Goal: Task Accomplishment & Management: Use online tool/utility

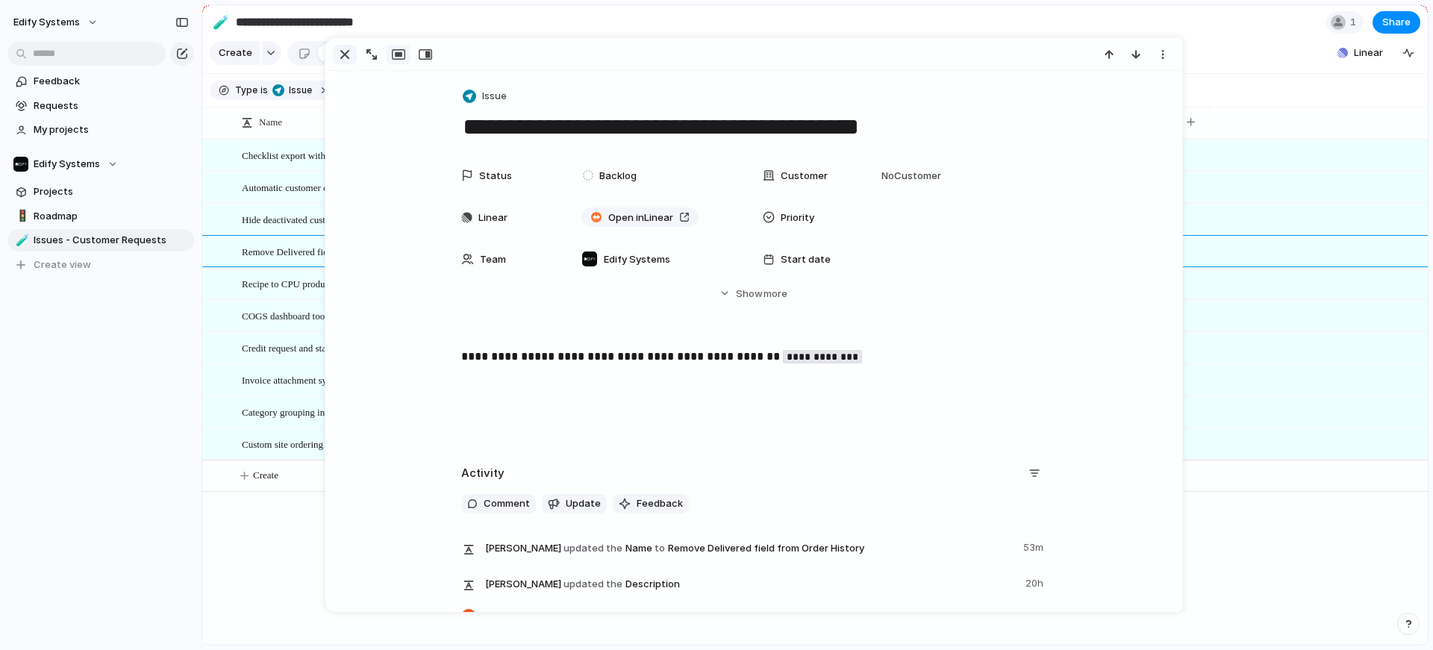
click at [343, 56] on div "button" at bounding box center [345, 55] width 18 height 18
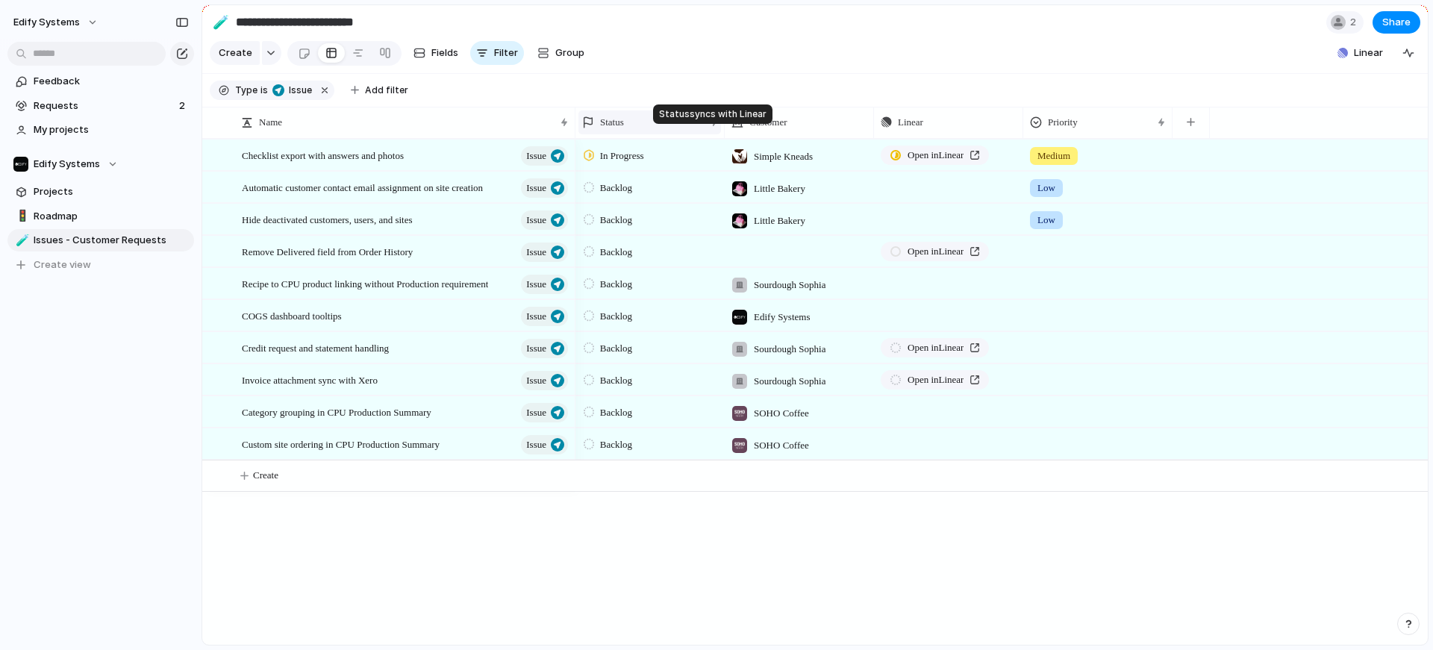
click at [713, 128] on div at bounding box center [713, 122] width 7 height 12
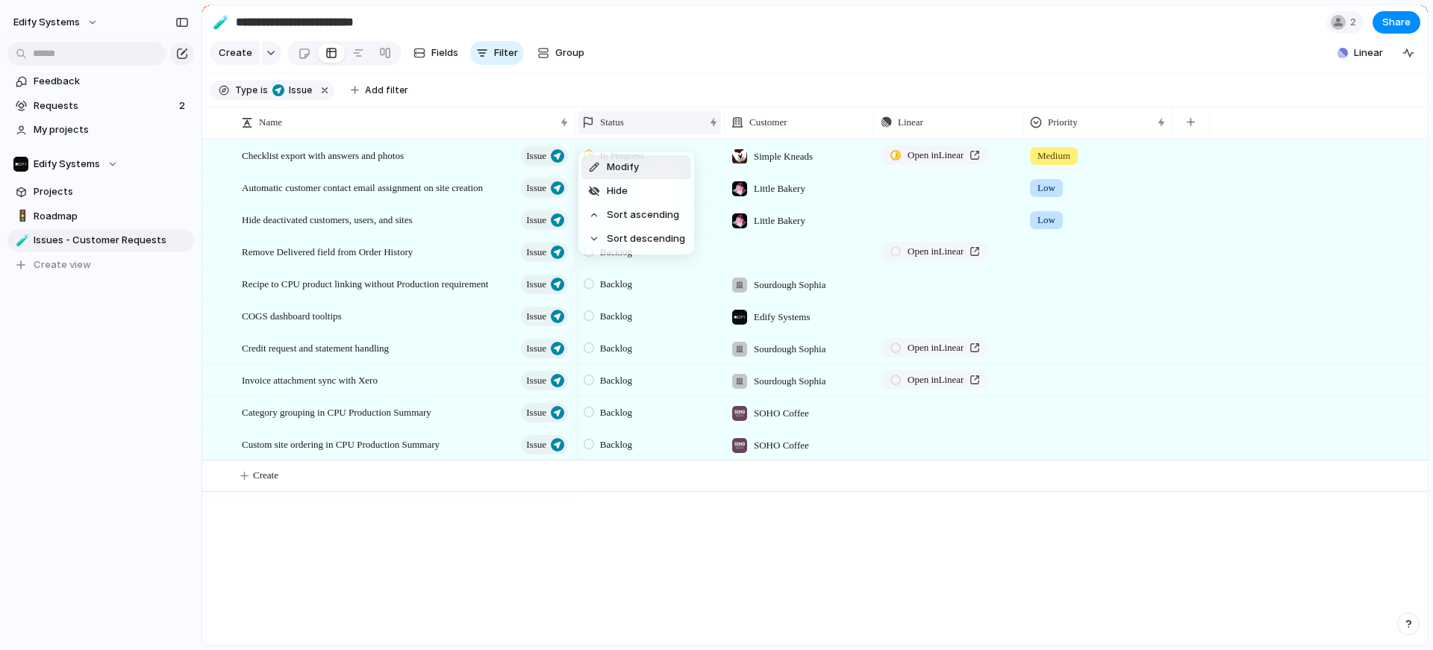
click at [713, 134] on div "Modify Hide Sort ascending Sort descending" at bounding box center [716, 325] width 1433 height 650
click at [621, 119] on div "Status" at bounding box center [650, 122] width 143 height 31
click at [624, 127] on span "Status" at bounding box center [612, 122] width 24 height 15
click at [747, 556] on div "Modify Hide Sort ascending Sort descending" at bounding box center [716, 325] width 1433 height 650
click at [1362, 60] on span "Linear" at bounding box center [1368, 53] width 29 height 15
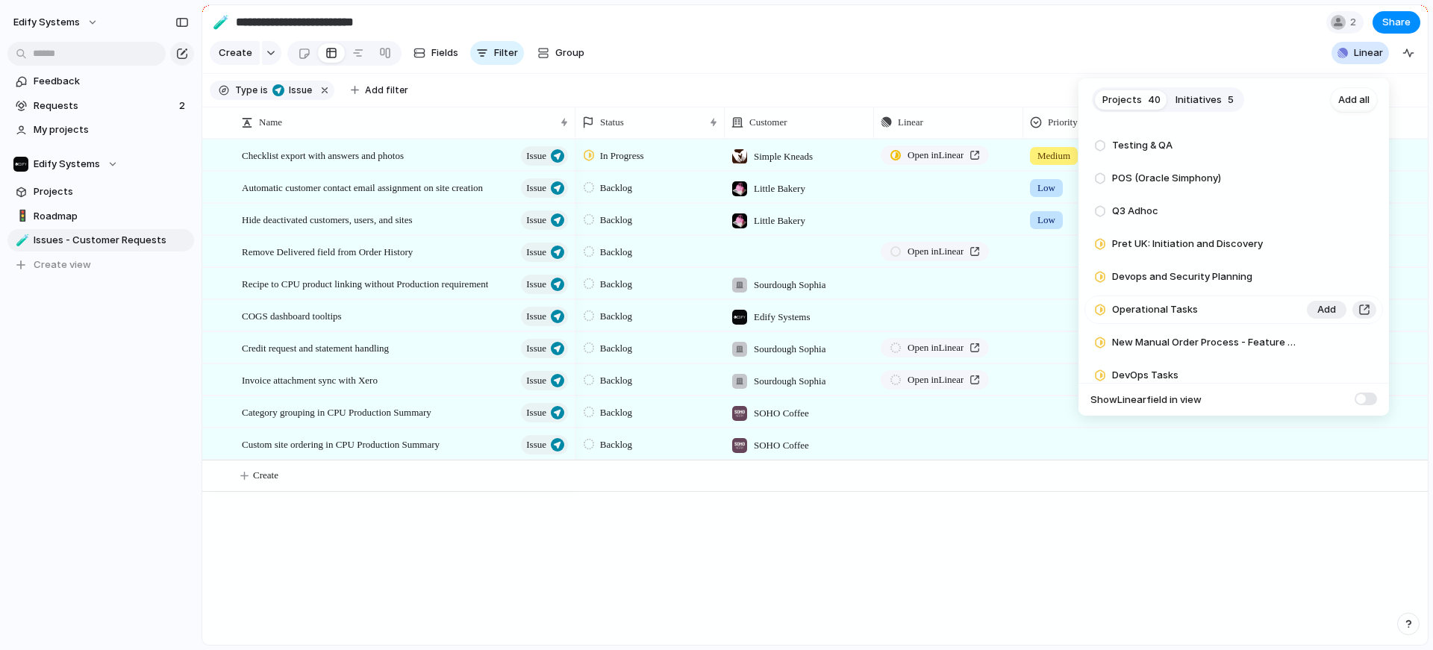
scroll to position [1088, 0]
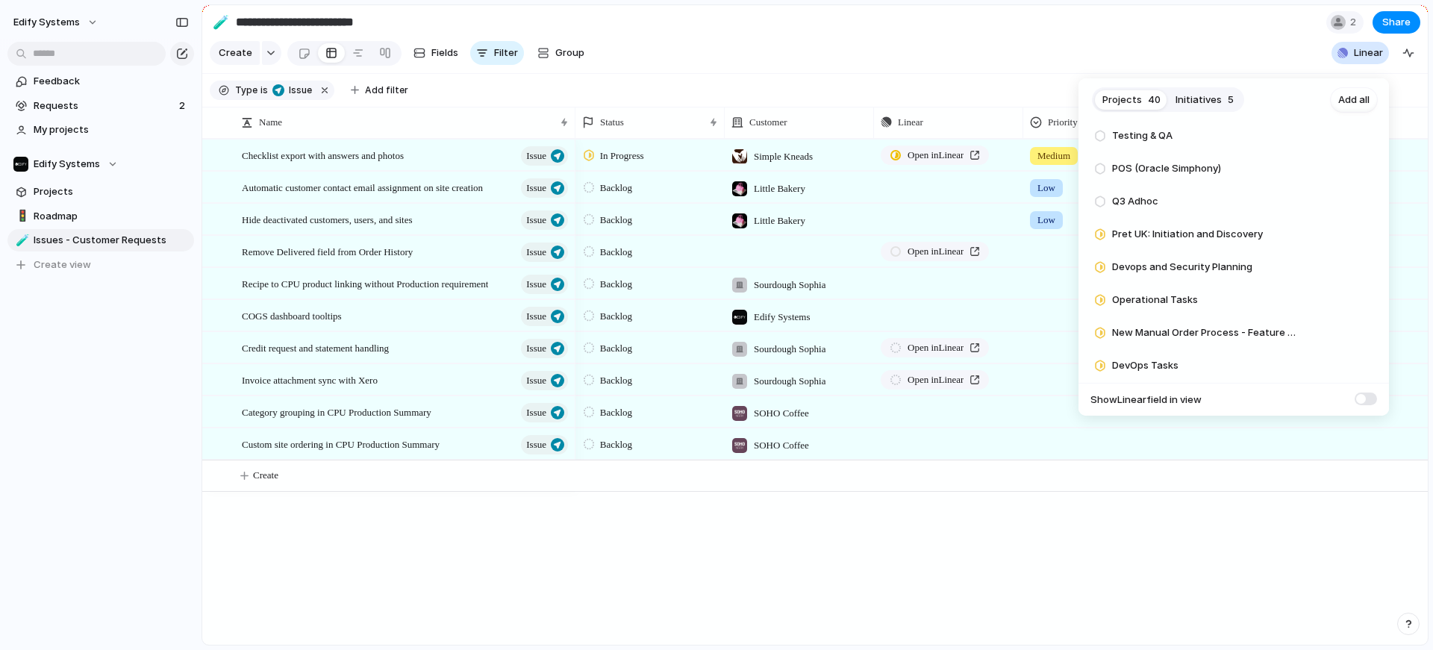
drag, startPoint x: 1131, startPoint y: 575, endPoint x: 1128, endPoint y: 564, distance: 11.6
click at [1131, 574] on div "Projects 40 Initiatives 5 Add all Developing Comprehensive COGs tests Add Produ…" at bounding box center [716, 325] width 1433 height 650
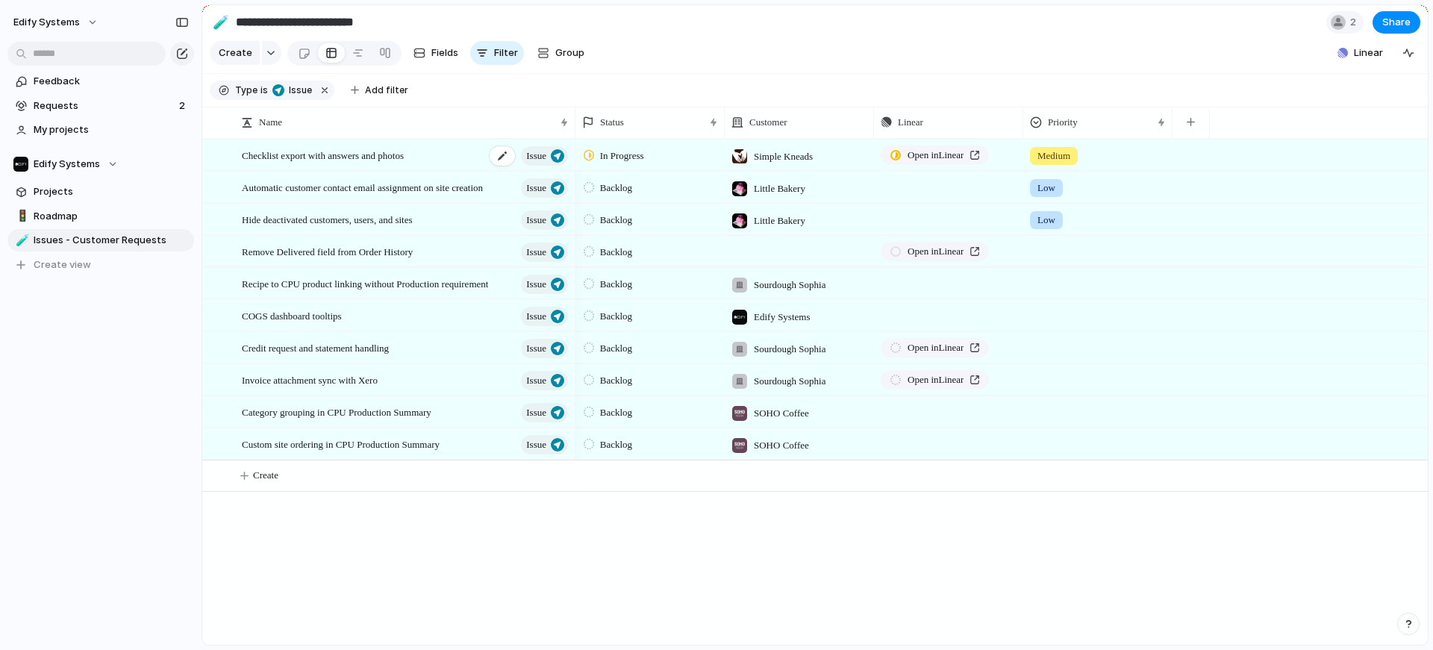
click at [404, 163] on span "Checklist export with answers and photos" at bounding box center [323, 154] width 162 height 17
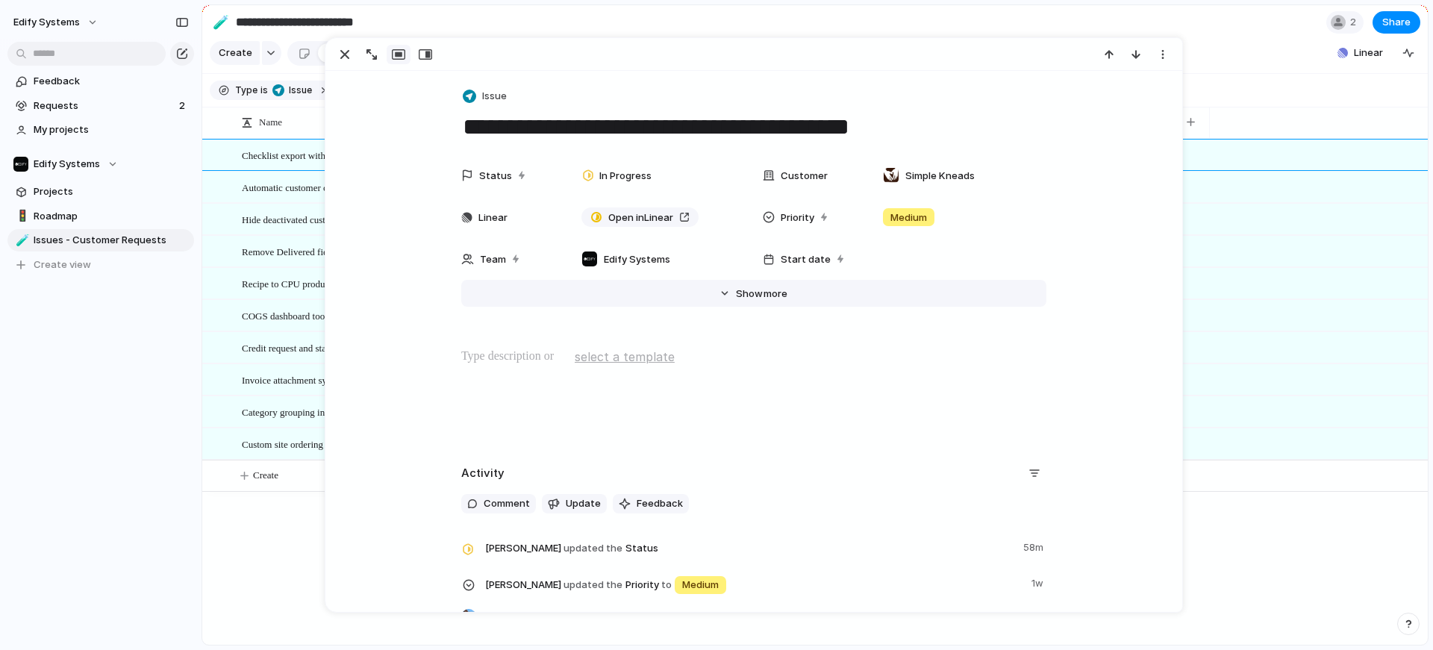
click at [729, 298] on button "Hide Show more" at bounding box center [753, 293] width 585 height 27
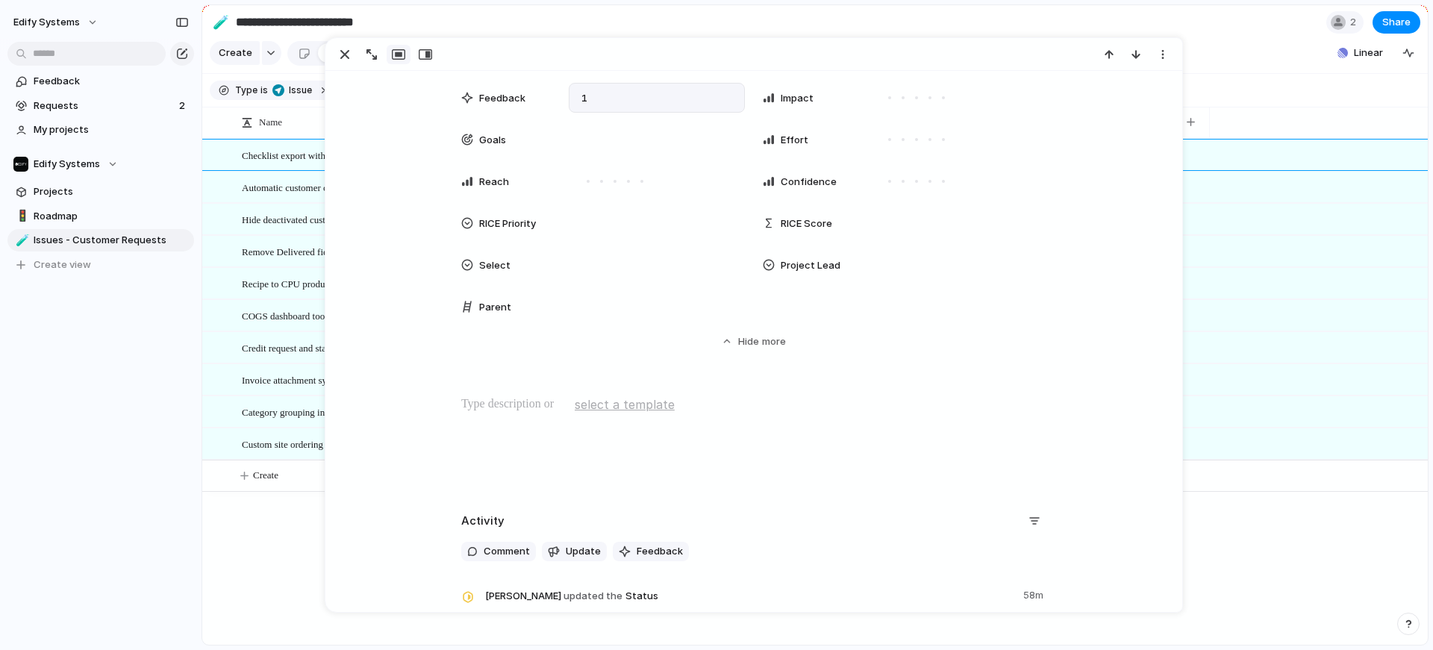
scroll to position [346, 0]
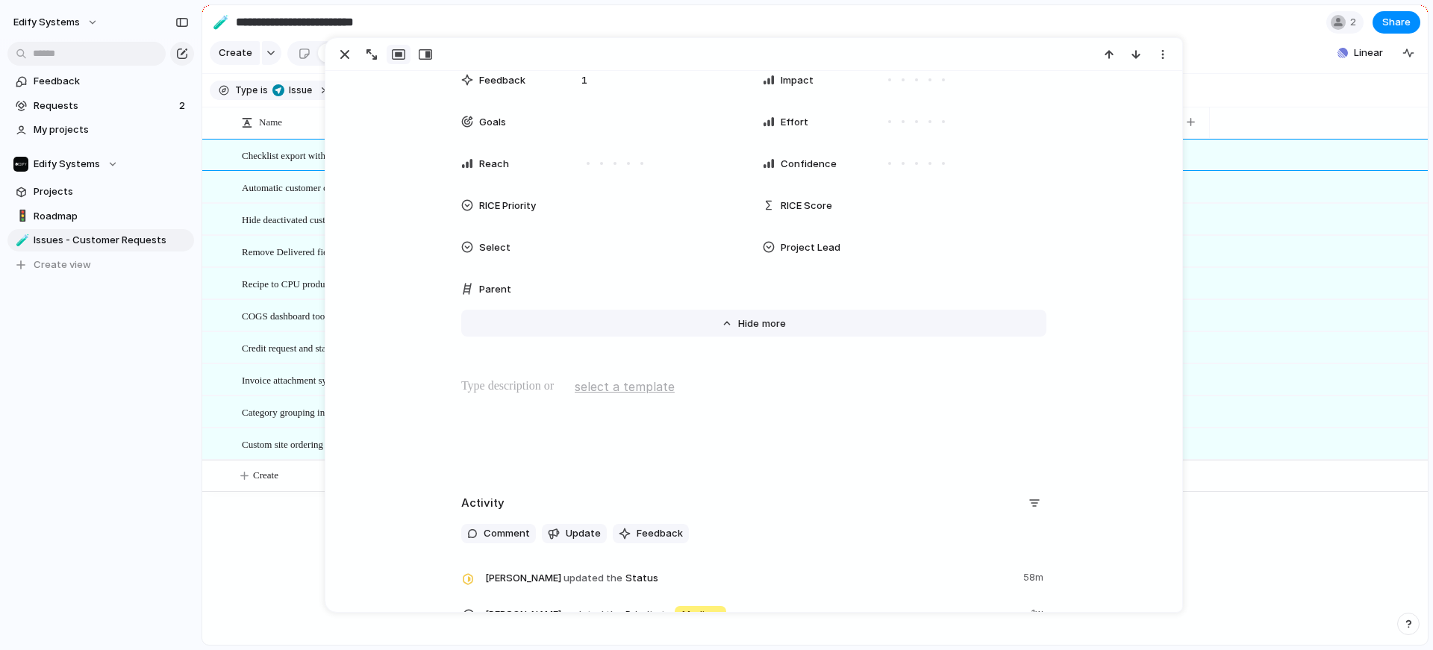
click at [715, 323] on button "Hide Show more" at bounding box center [753, 323] width 585 height 27
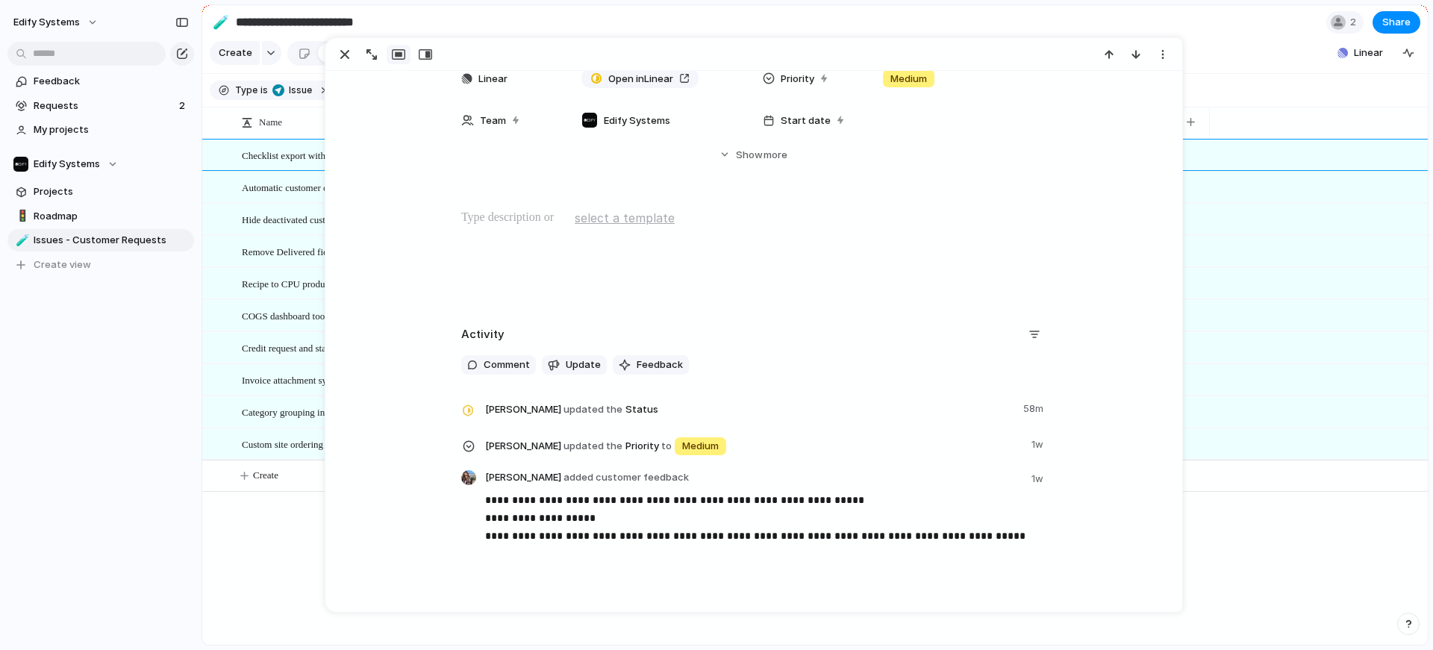
scroll to position [138, 0]
click at [505, 228] on div at bounding box center [753, 258] width 820 height 96
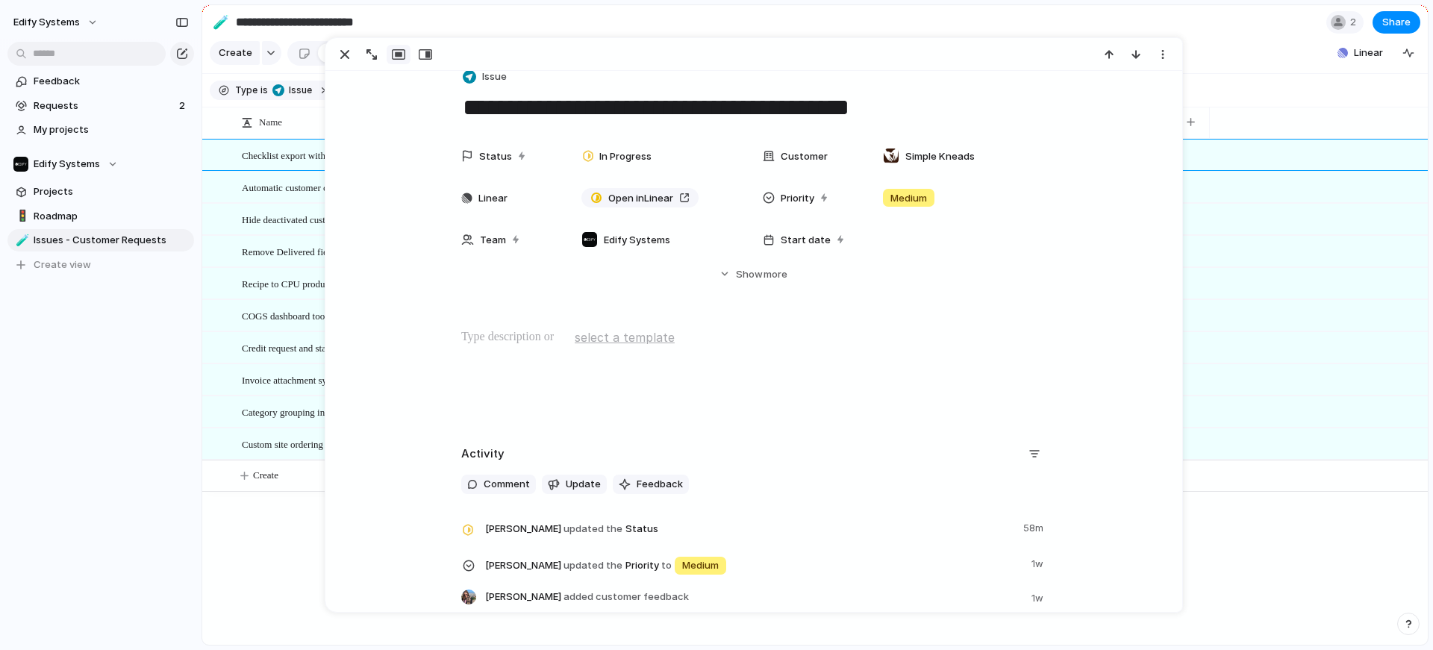
scroll to position [0, 0]
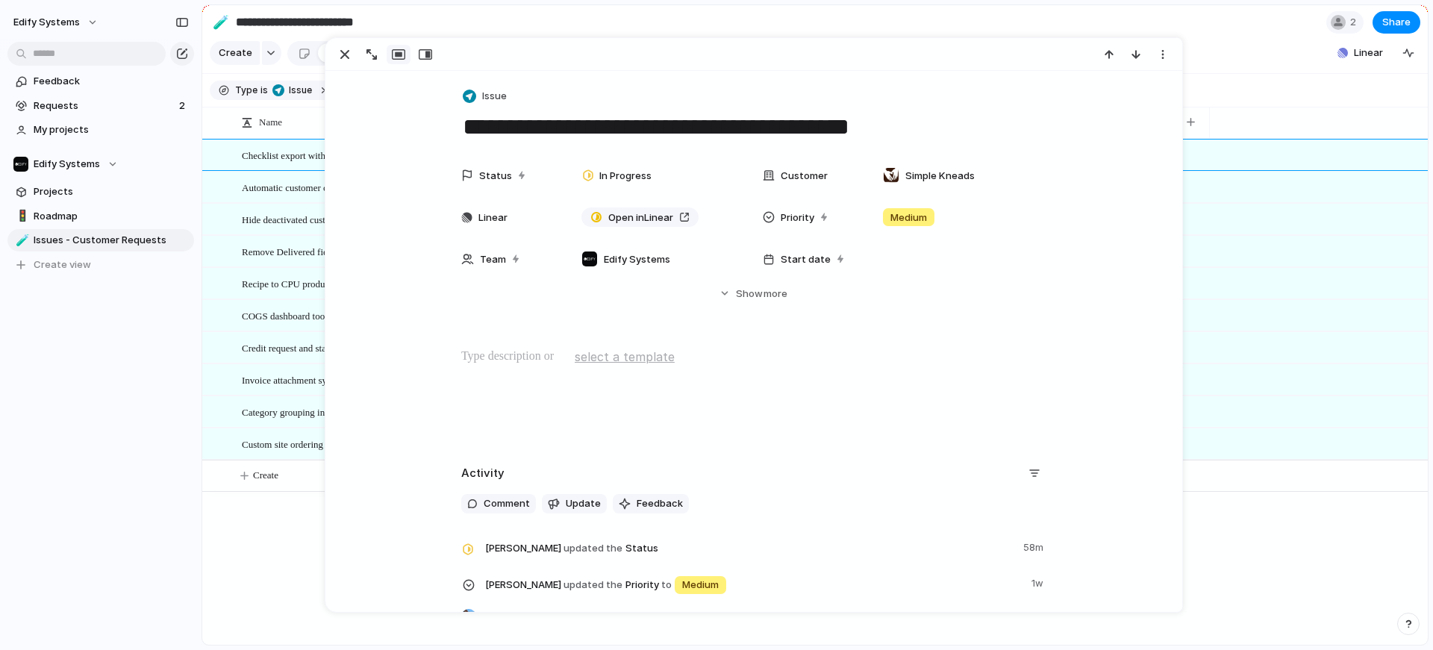
click at [632, 359] on span "select a template" at bounding box center [625, 357] width 100 height 18
click at [497, 374] on div "Test" at bounding box center [716, 325] width 1433 height 650
click at [639, 360] on span "select a template" at bounding box center [625, 357] width 100 height 18
click at [617, 391] on li "Test" at bounding box center [612, 390] width 85 height 24
click at [522, 360] on p "*******" at bounding box center [753, 357] width 585 height 18
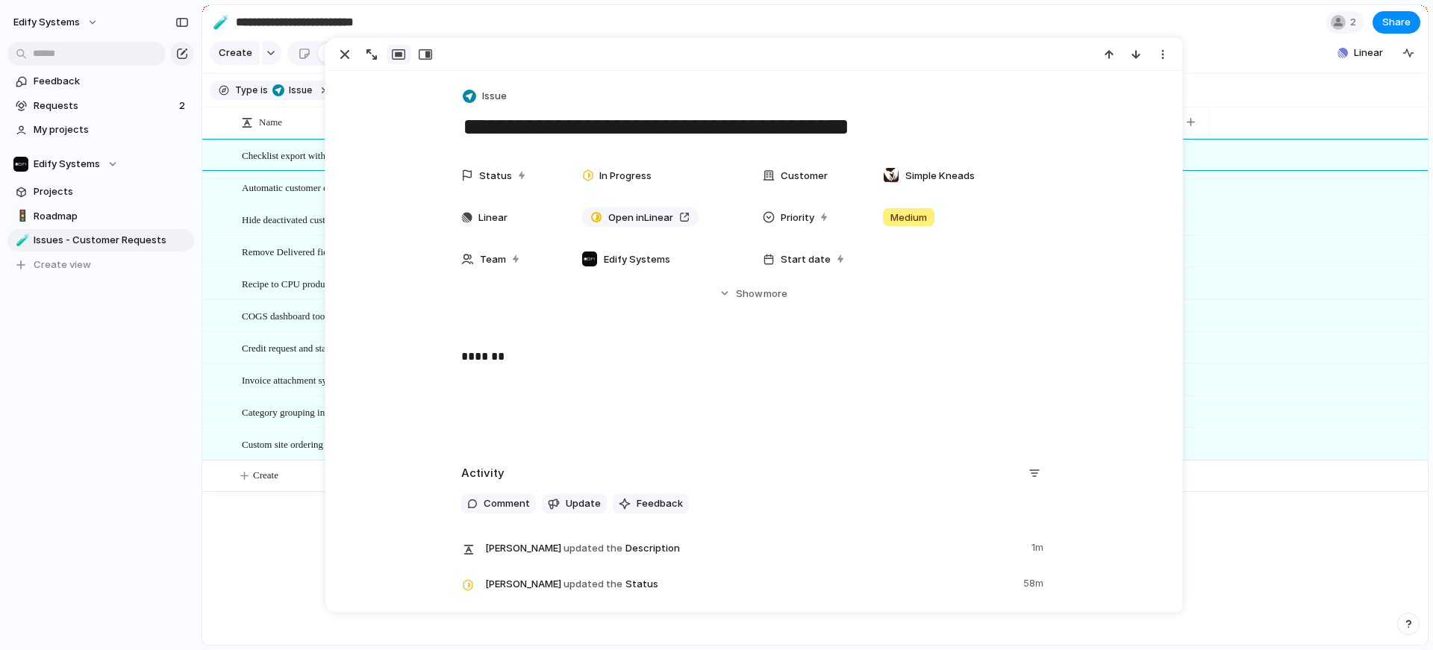
click at [477, 360] on p "*******" at bounding box center [753, 357] width 585 height 18
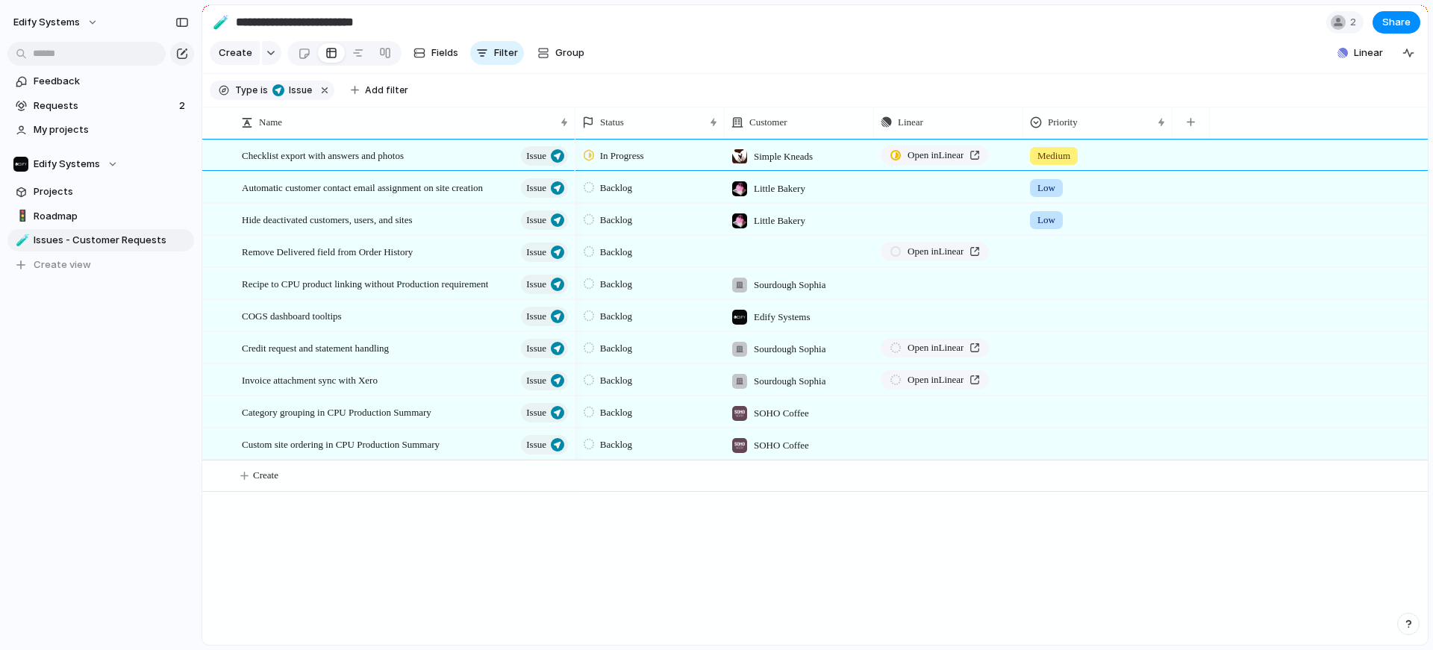
click at [277, 538] on div "Checklist export with answers and photos Issue Automatic customer contact email…" at bounding box center [815, 392] width 1226 height 506
